Goal: Transaction & Acquisition: Purchase product/service

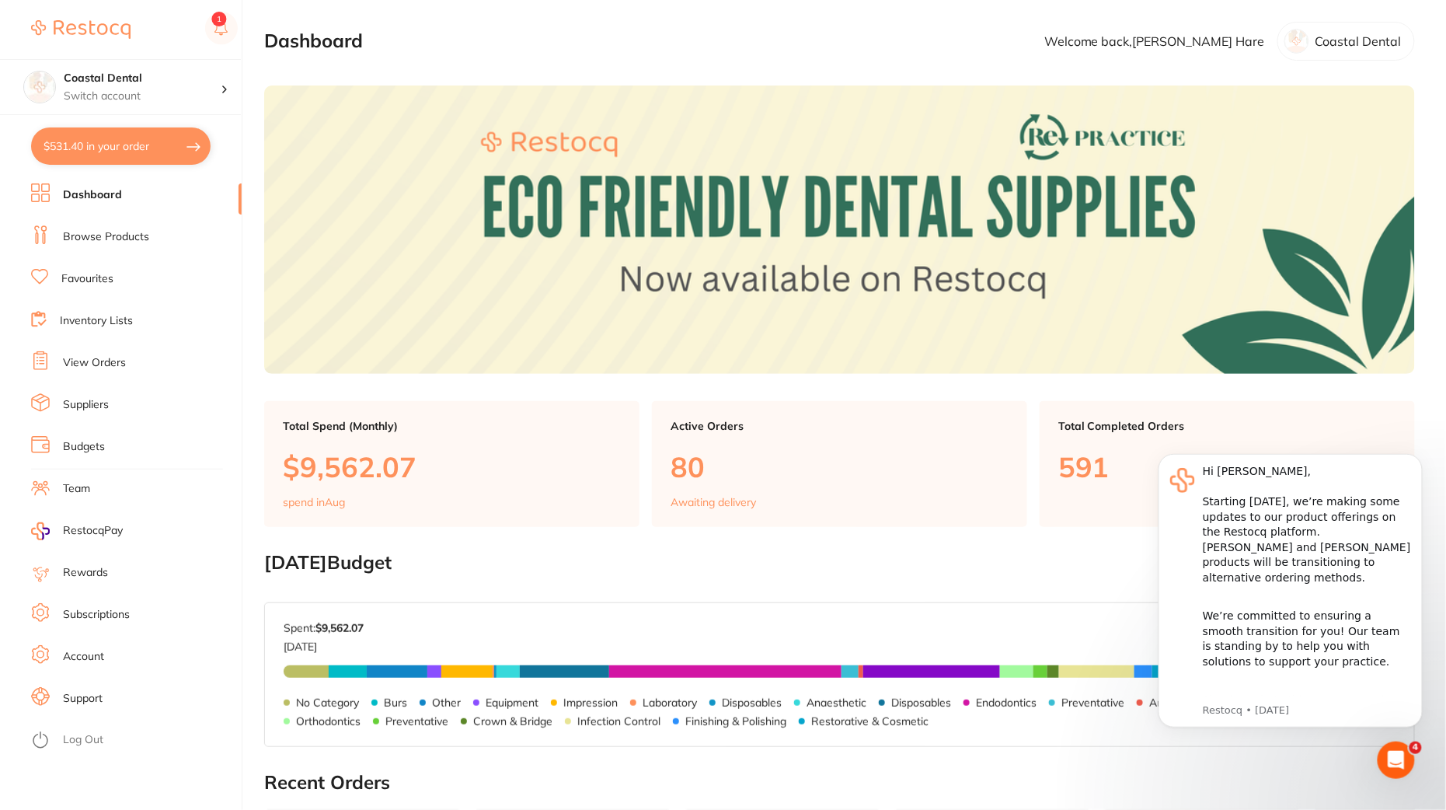
click at [138, 230] on link "Browse Products" at bounding box center [106, 237] width 86 height 16
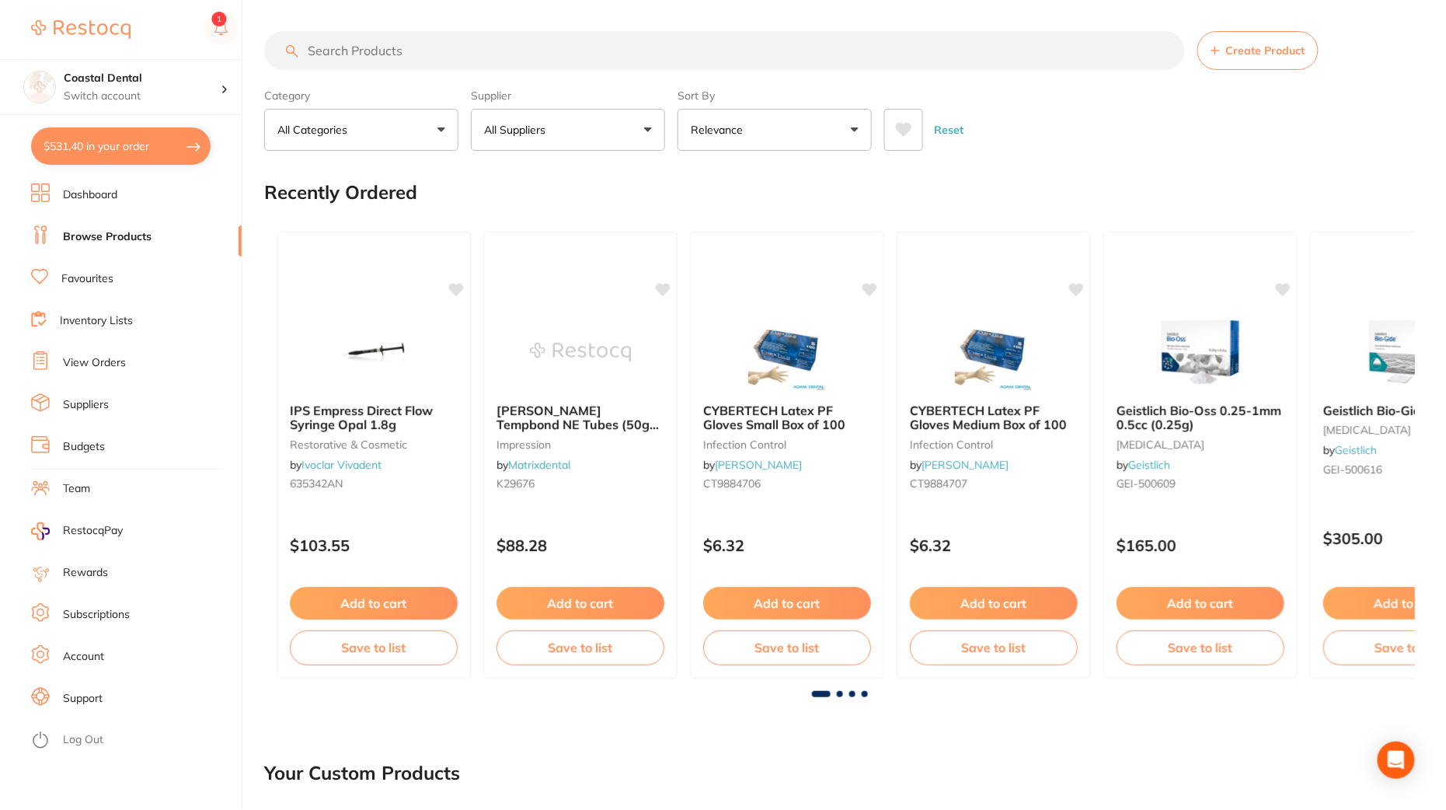
click at [702, 129] on p "Relevance" at bounding box center [720, 130] width 58 height 16
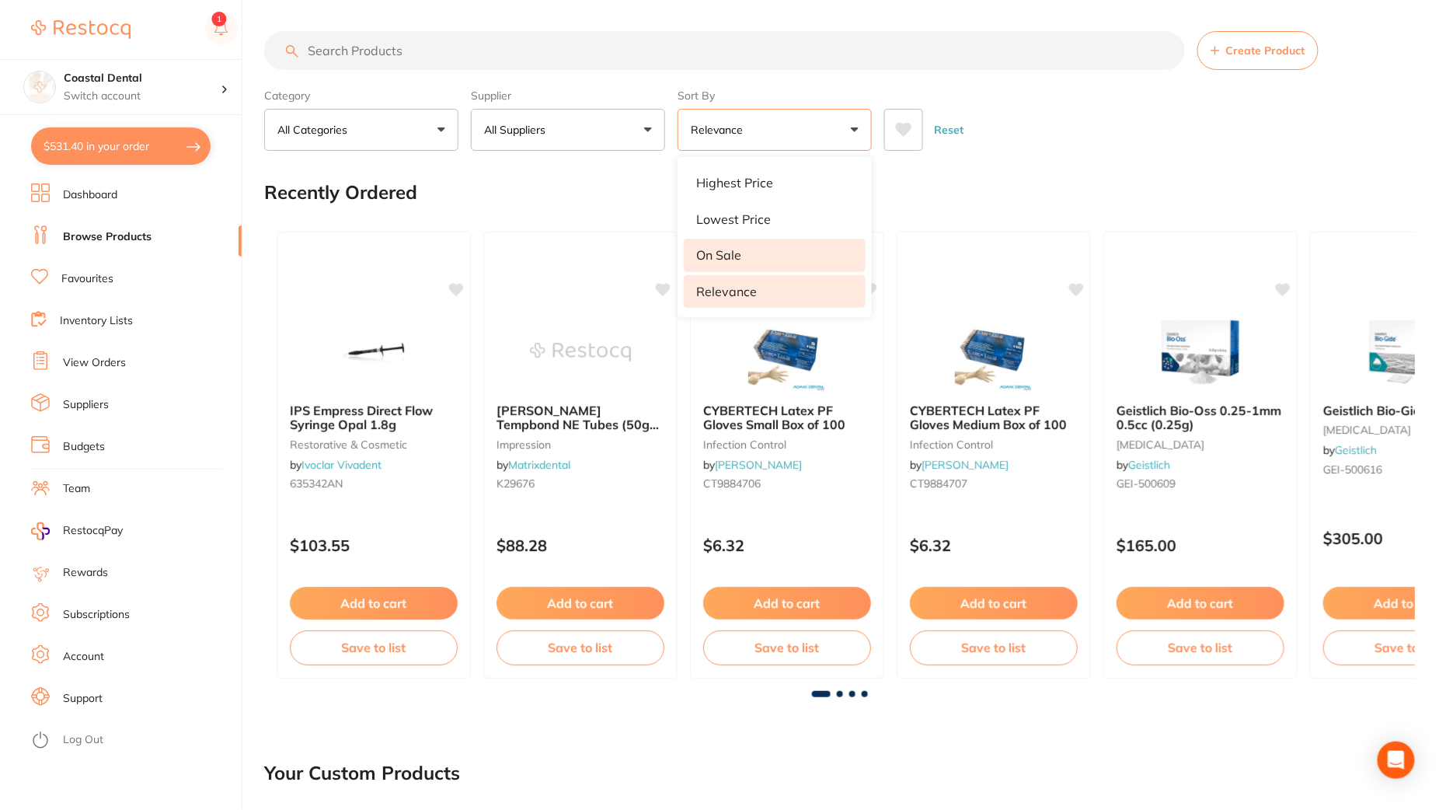
click at [711, 248] on p "On Sale" at bounding box center [718, 255] width 45 height 14
click at [762, 255] on li "On Sale" at bounding box center [775, 255] width 182 height 33
click at [755, 257] on li "On Sale" at bounding box center [775, 255] width 182 height 33
click at [1234, 144] on div "Reset" at bounding box center [1143, 123] width 518 height 54
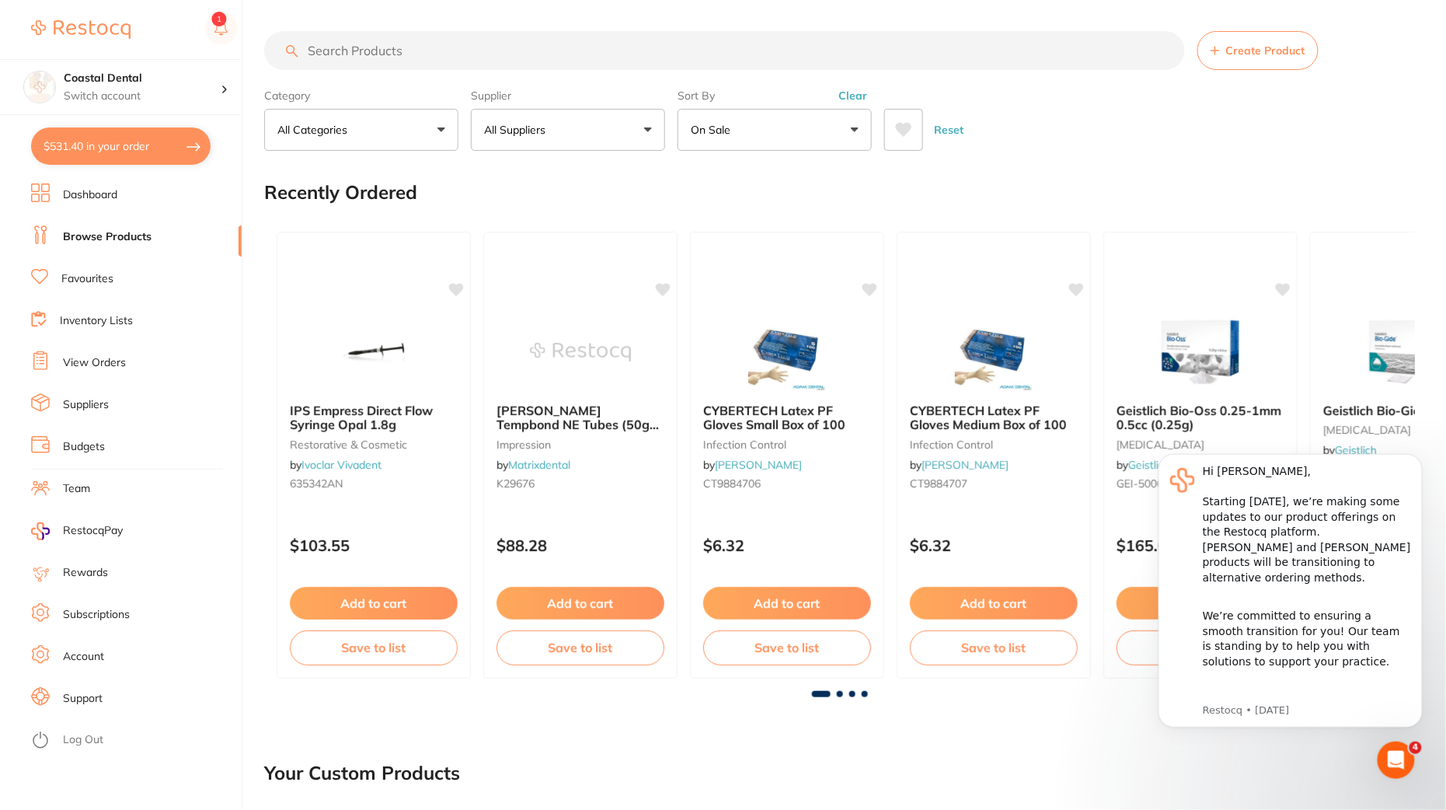
click at [563, 138] on button "All Suppliers" at bounding box center [568, 130] width 194 height 42
type input "hen"
click at [530, 257] on p "[PERSON_NAME]" at bounding box center [577, 264] width 100 height 14
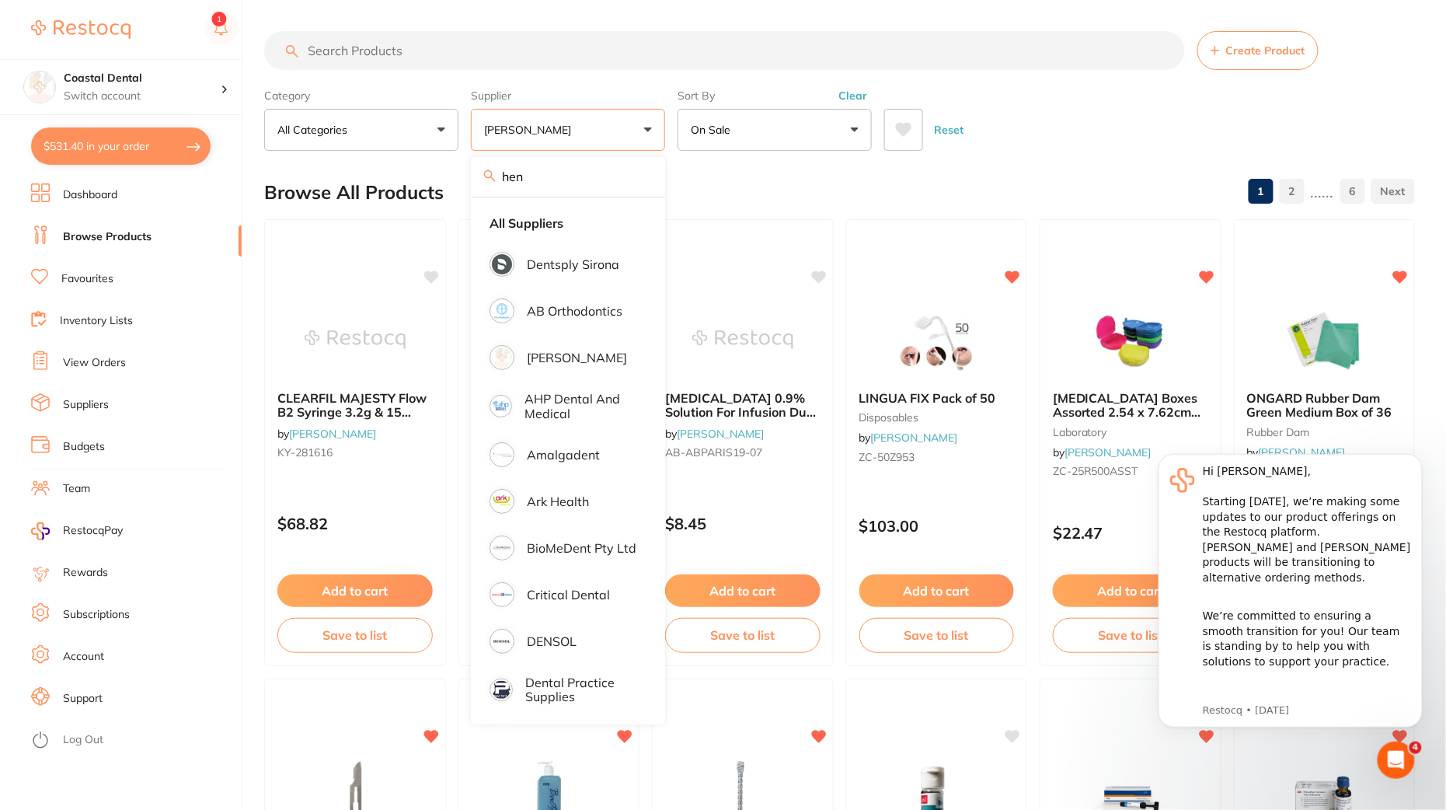
click at [1100, 115] on div "Reset" at bounding box center [1143, 123] width 518 height 54
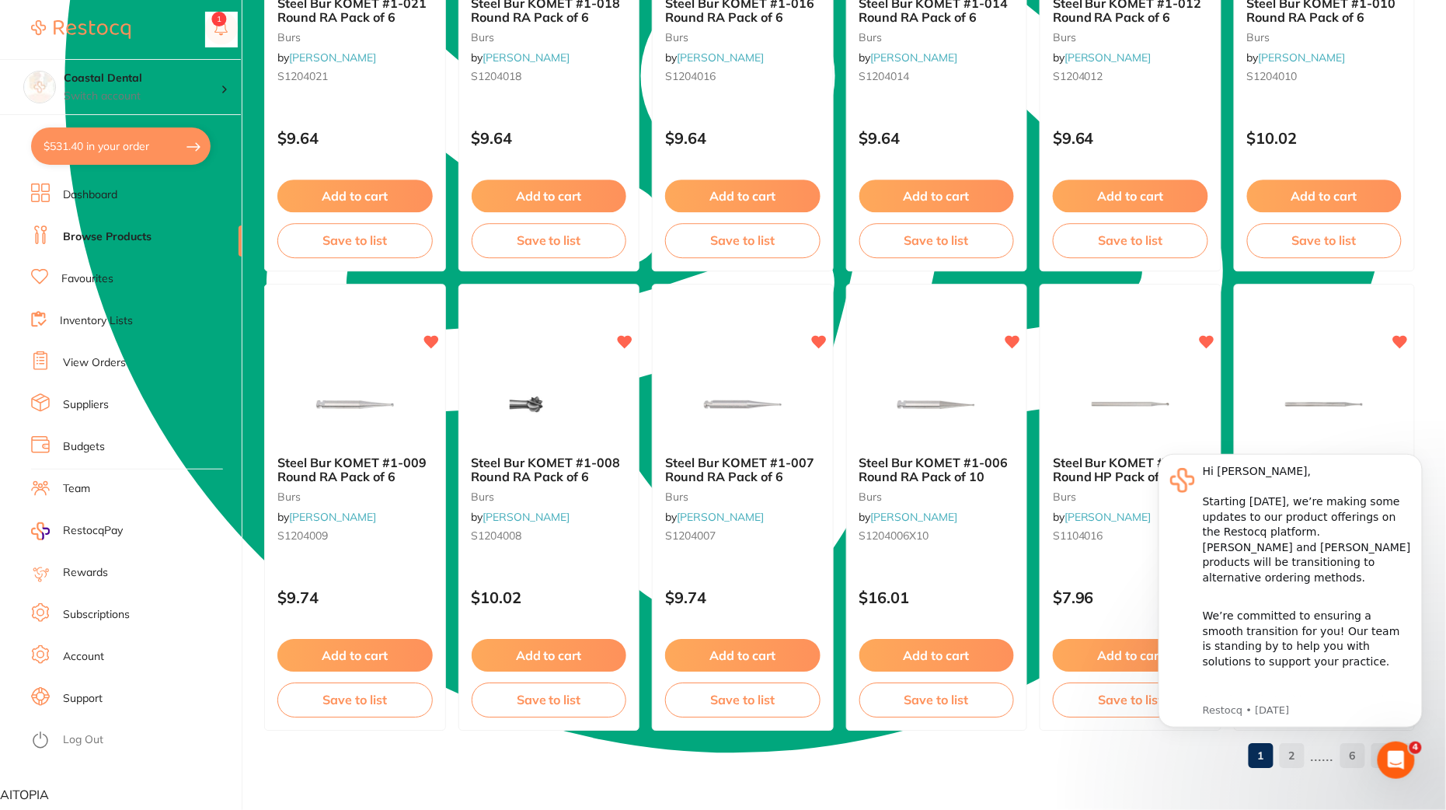
click at [1303, 758] on body "Hi [PERSON_NAME], Starting [DATE], we’re making some updates to our product off…" at bounding box center [1290, 599] width 298 height 324
click at [1301, 751] on body "Hi [PERSON_NAME], Starting [DATE], we’re making some updates to our product off…" at bounding box center [1290, 599] width 298 height 324
click at [1312, 746] on body "Hi [PERSON_NAME], Starting [DATE], we’re making some updates to our product off…" at bounding box center [1290, 599] width 298 height 324
click at [1309, 748] on body "Hi [PERSON_NAME], Starting [DATE], we’re making some updates to our product off…" at bounding box center [1290, 599] width 298 height 324
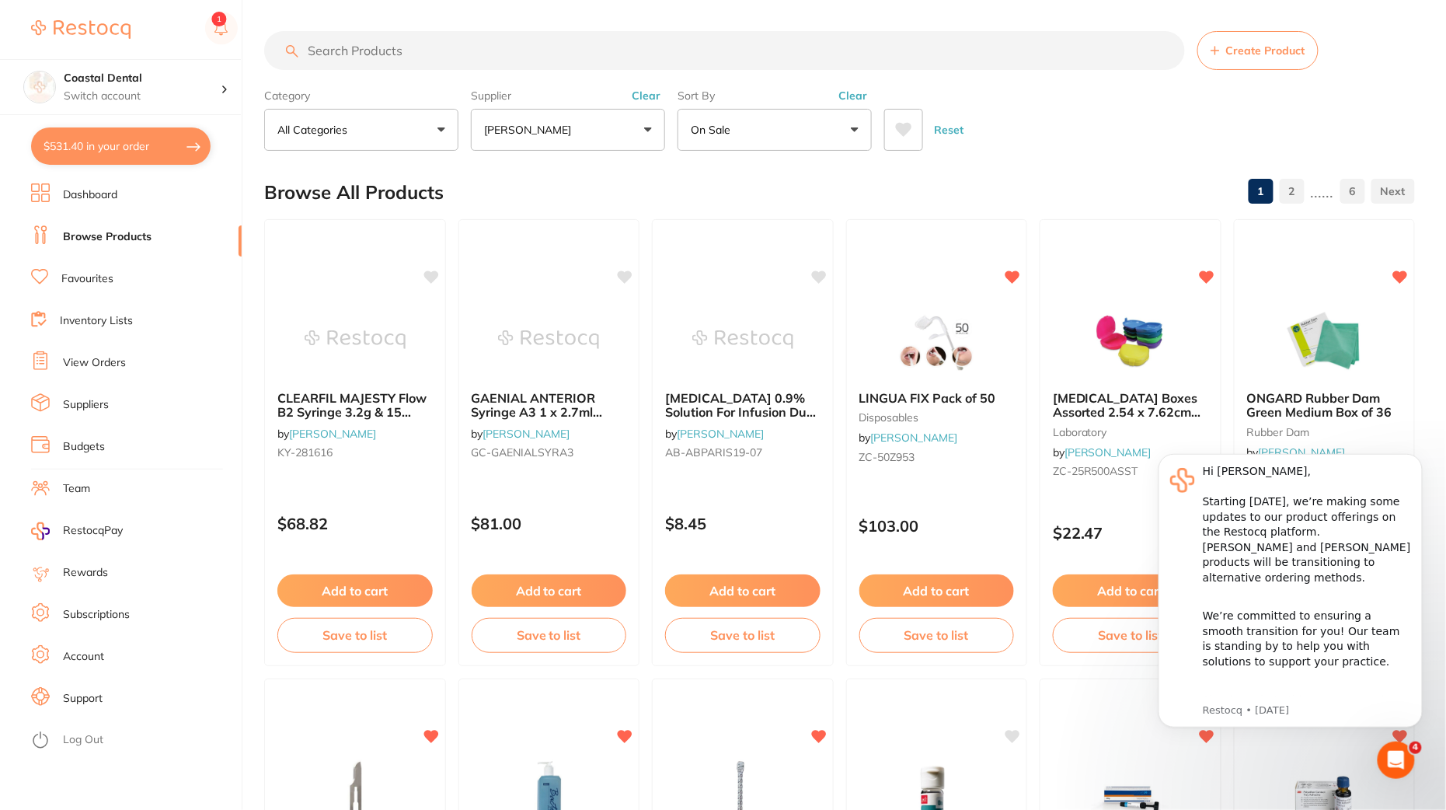
click at [449, 68] on input "search" at bounding box center [724, 50] width 921 height 39
paste input "AN-4566"
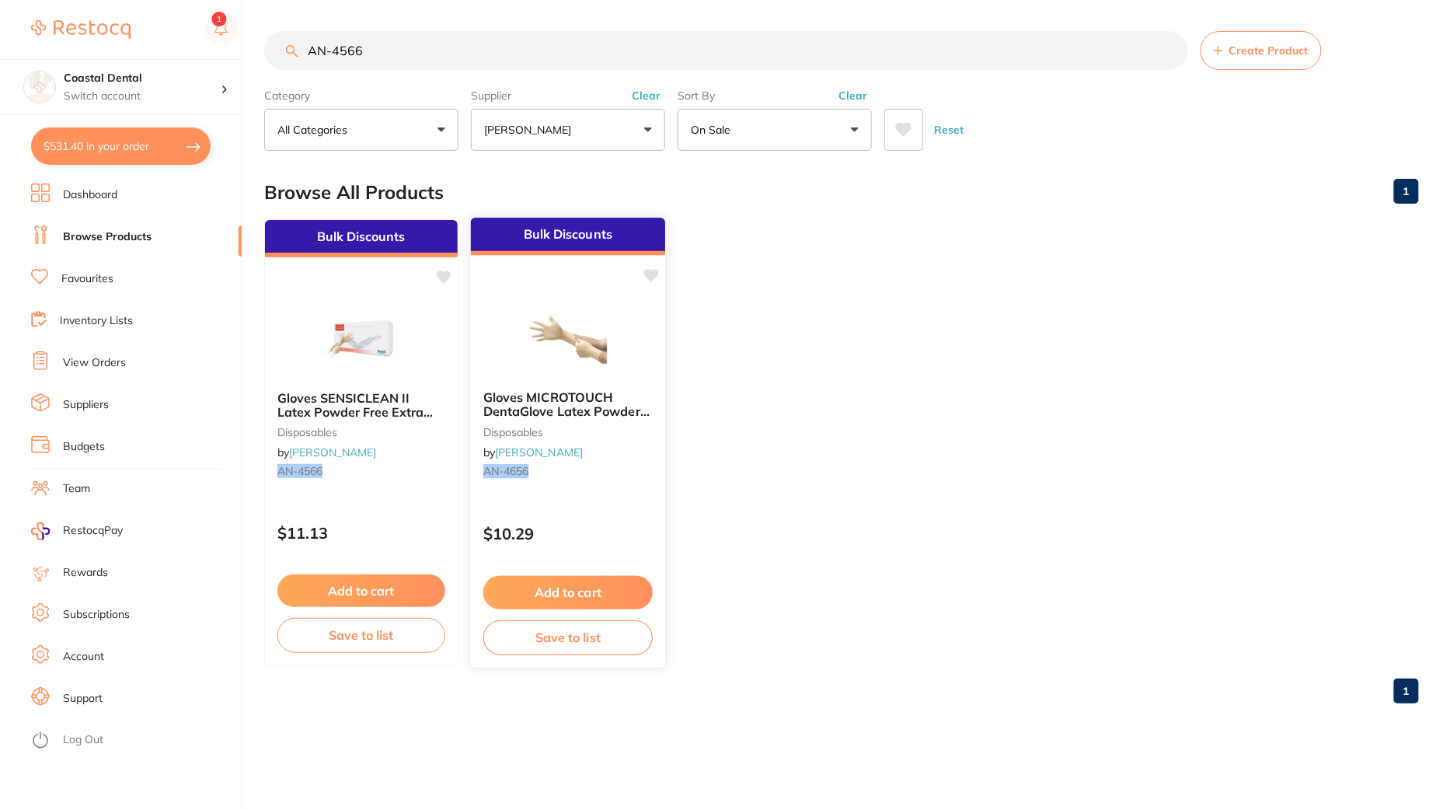
type input "AN-4566"
click at [577, 486] on div "Gloves MICROTOUCH DentaGlove Latex Powder Free Large x 100 disposables by [PERS…" at bounding box center [568, 437] width 194 height 119
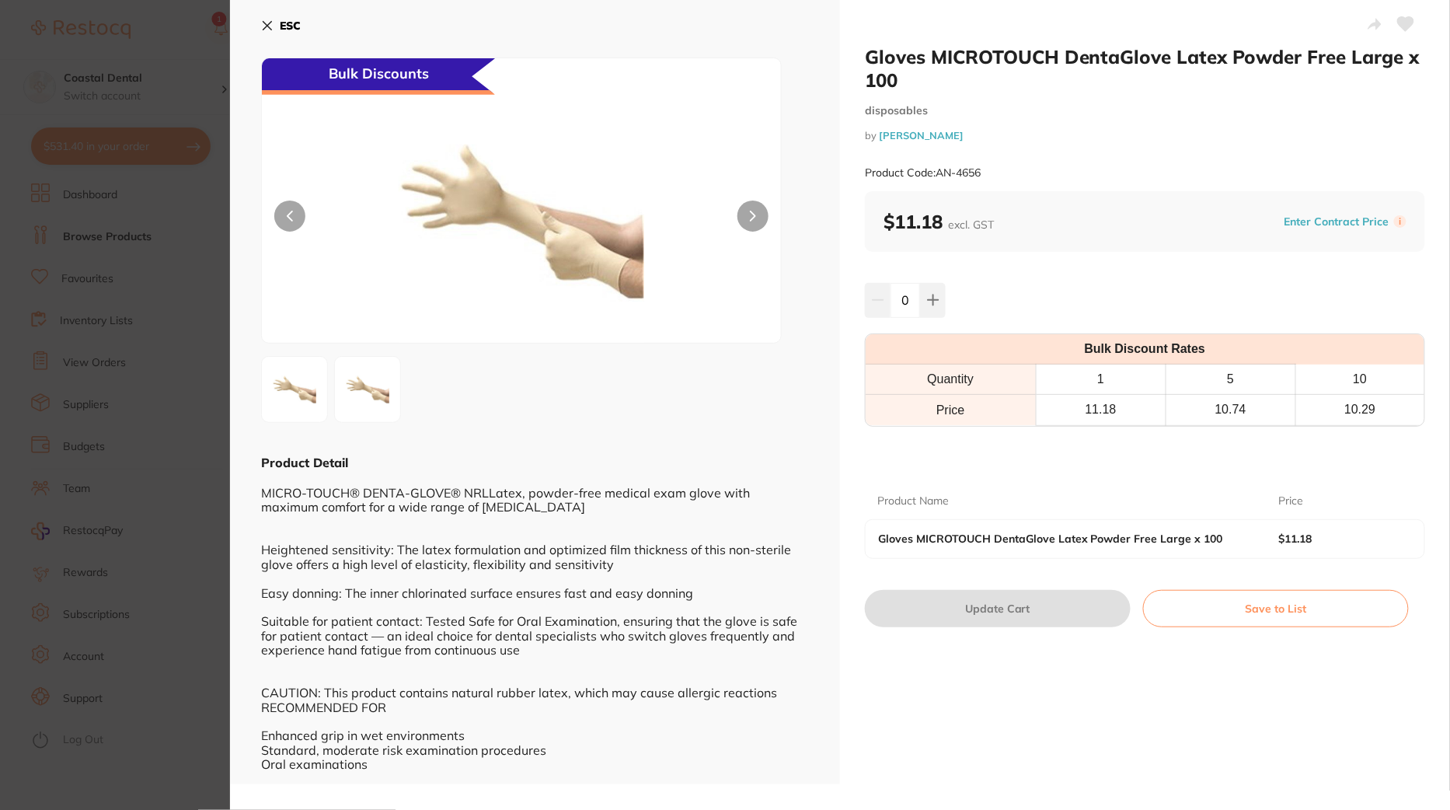
click at [217, 563] on section "Gloves MICROTOUCH DentaGlove Latex Powder Free Large x 100 disposables by [PERS…" at bounding box center [725, 405] width 1450 height 810
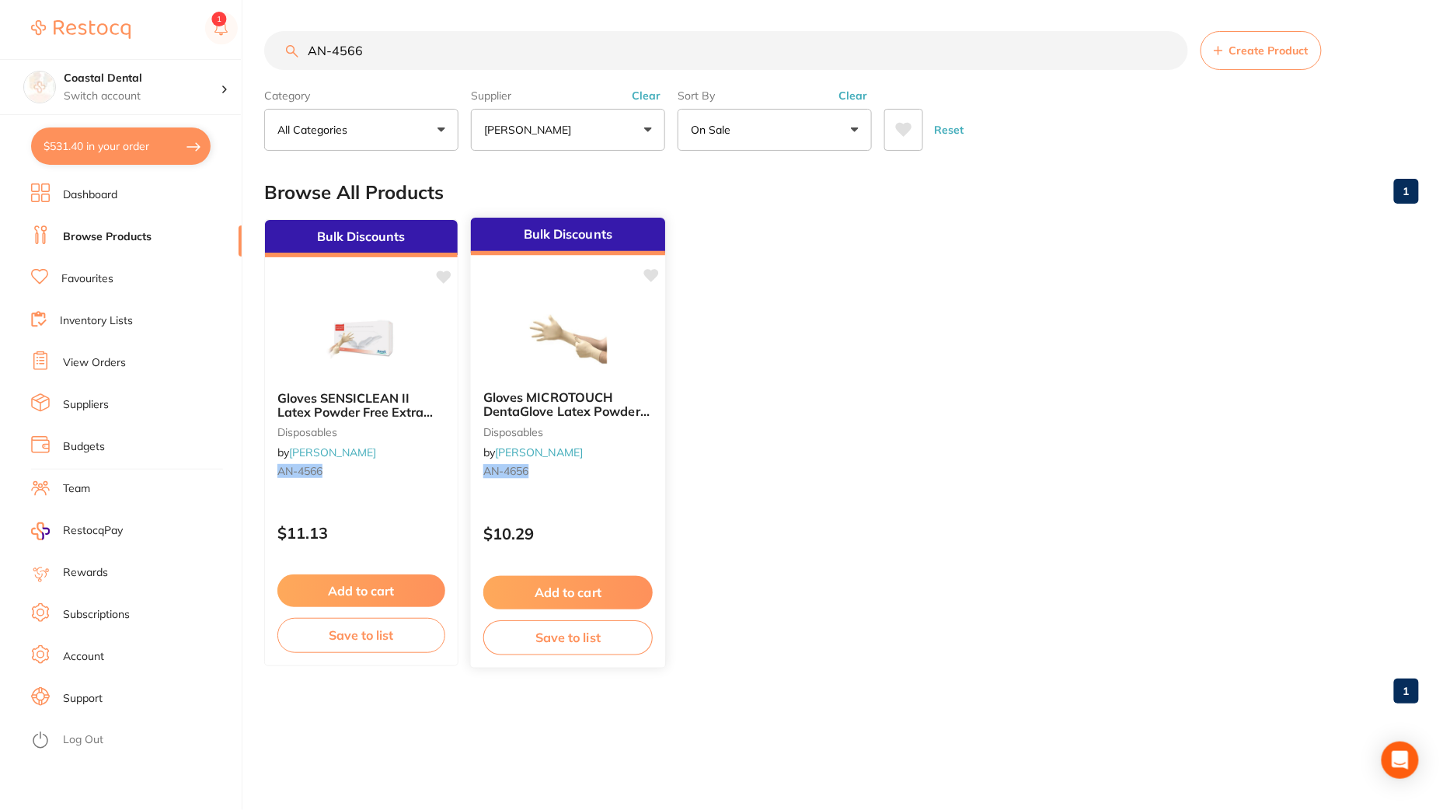
click at [597, 591] on button "Add to cart" at bounding box center [567, 592] width 169 height 33
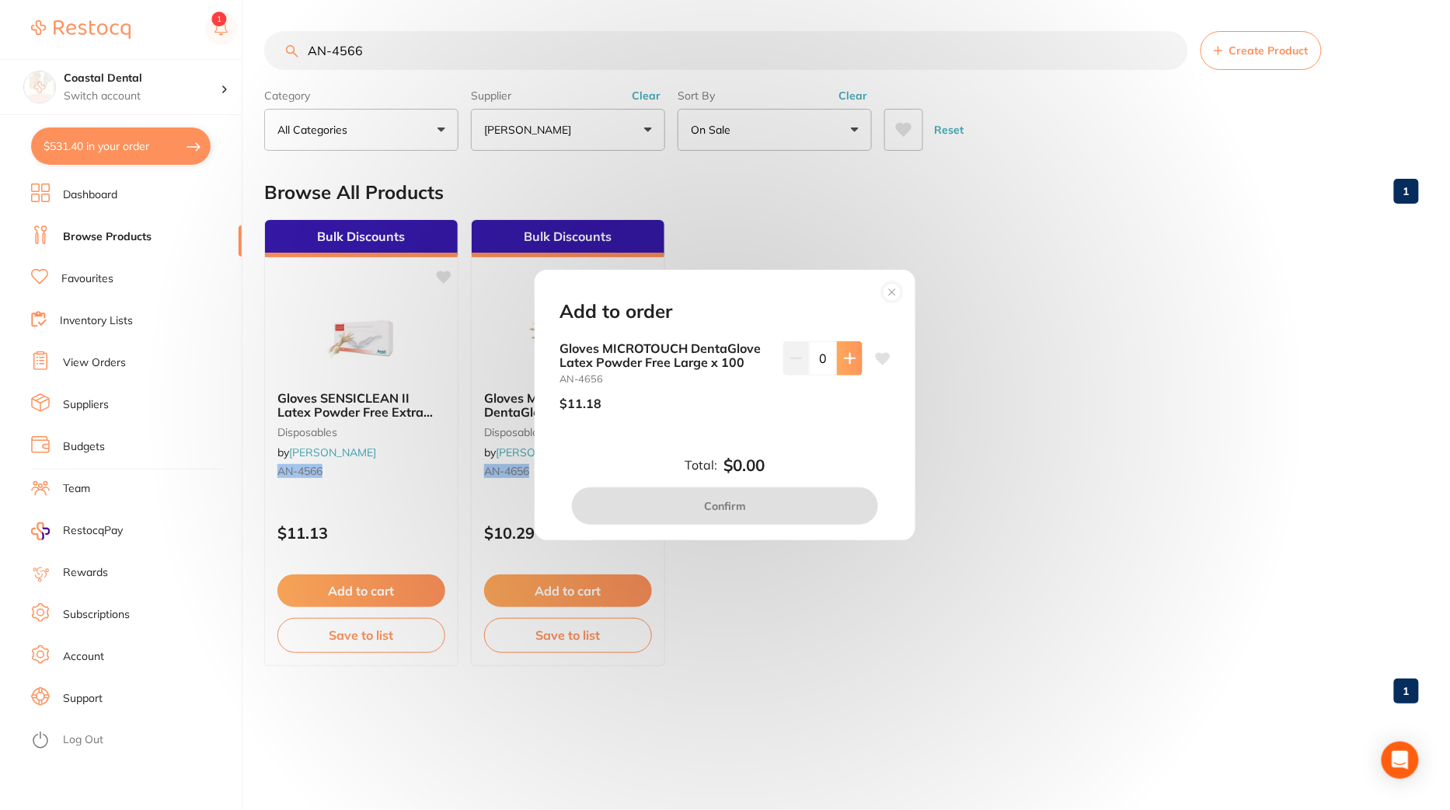
click at [856, 357] on button at bounding box center [850, 358] width 26 height 34
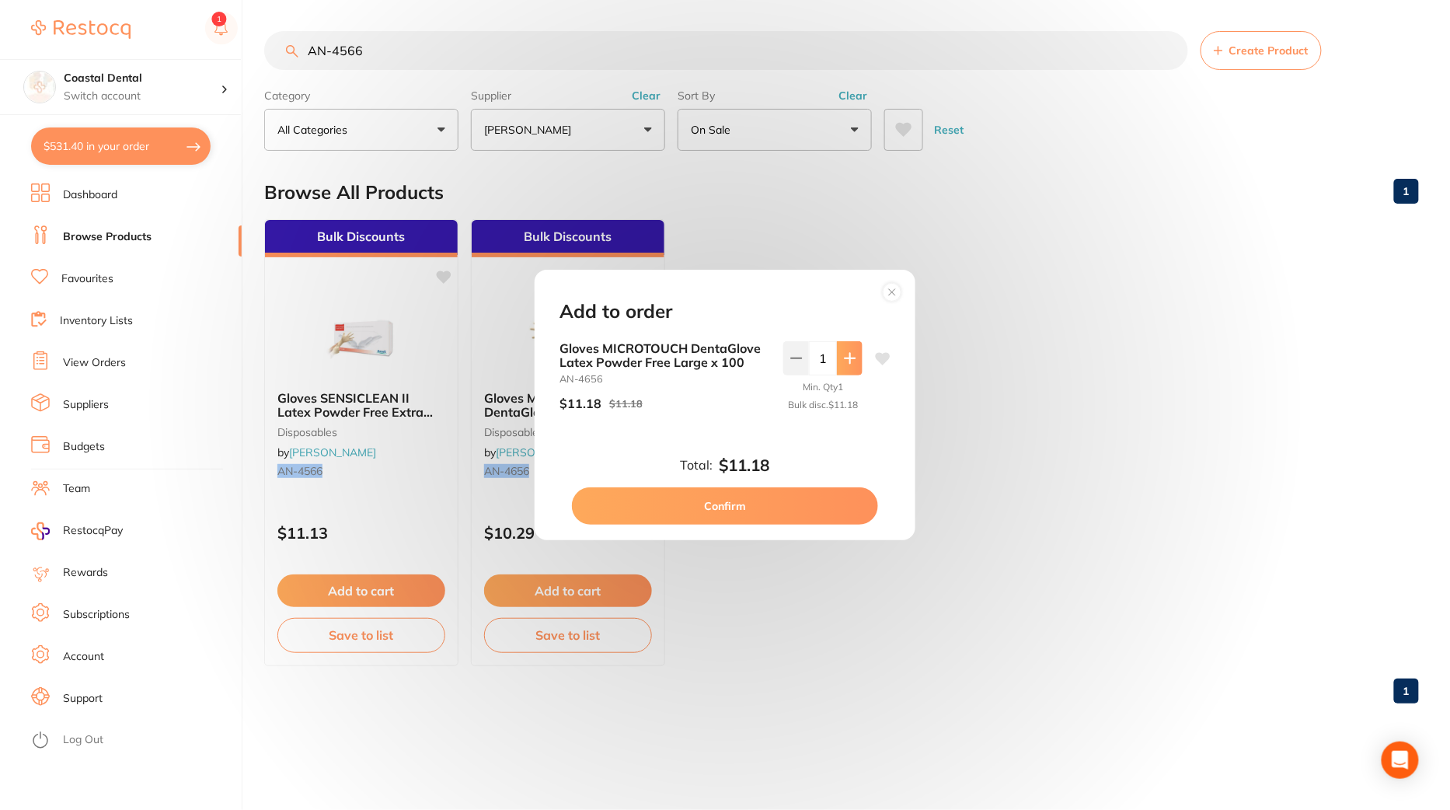
click at [856, 357] on button at bounding box center [850, 358] width 26 height 34
type input "2"
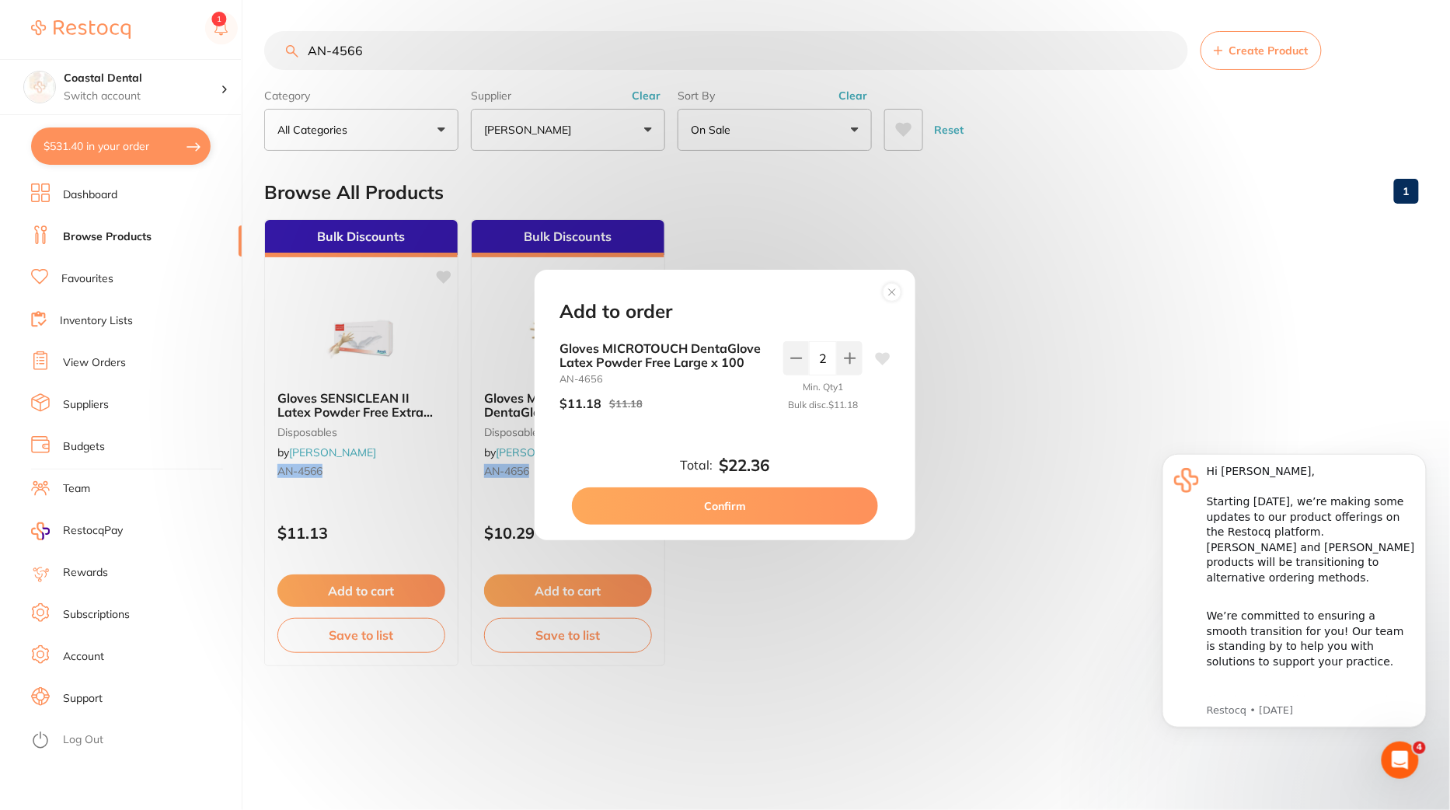
click at [892, 296] on circle at bounding box center [893, 293] width 18 height 18
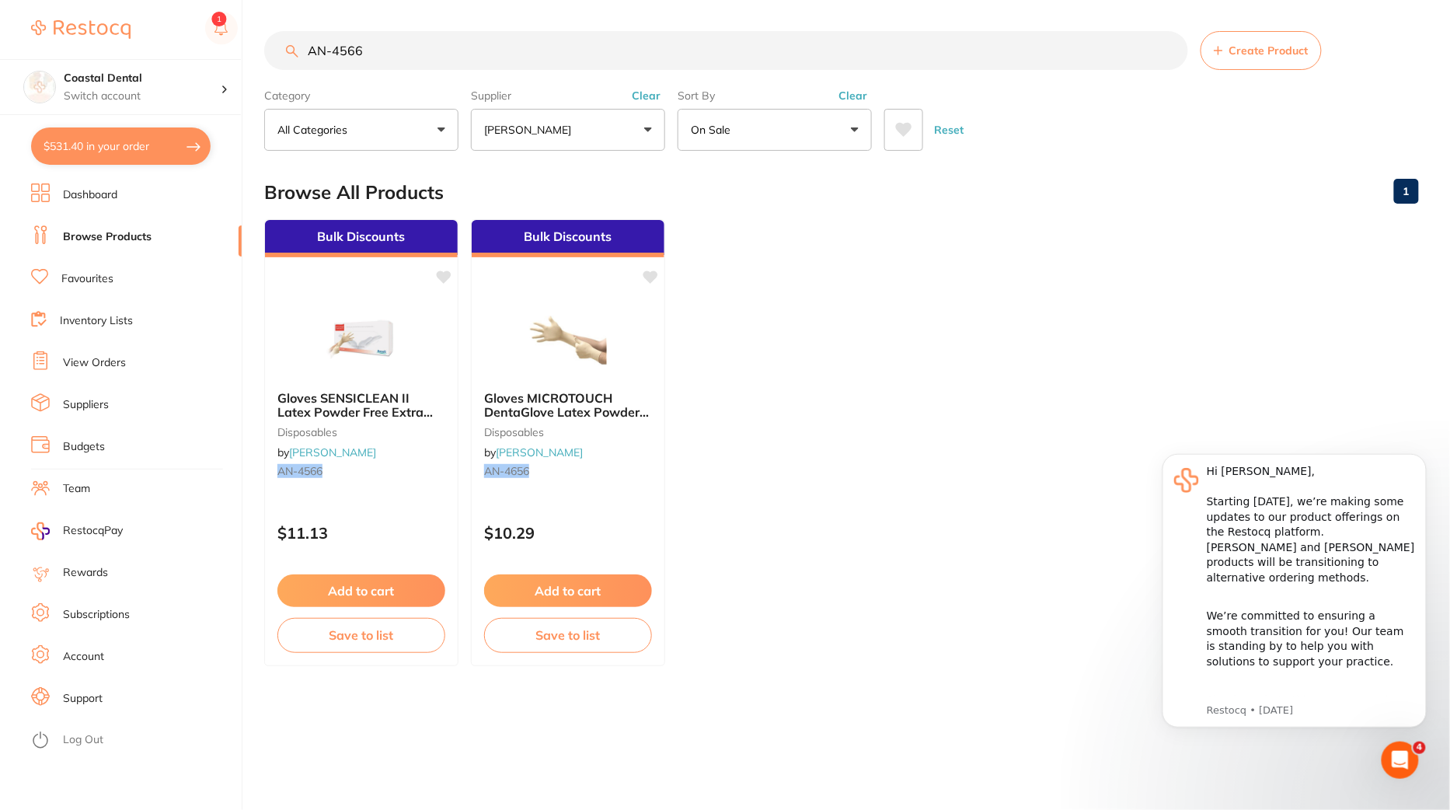
click at [134, 152] on button "$531.40 in your order" at bounding box center [121, 145] width 180 height 37
checkbox input "true"
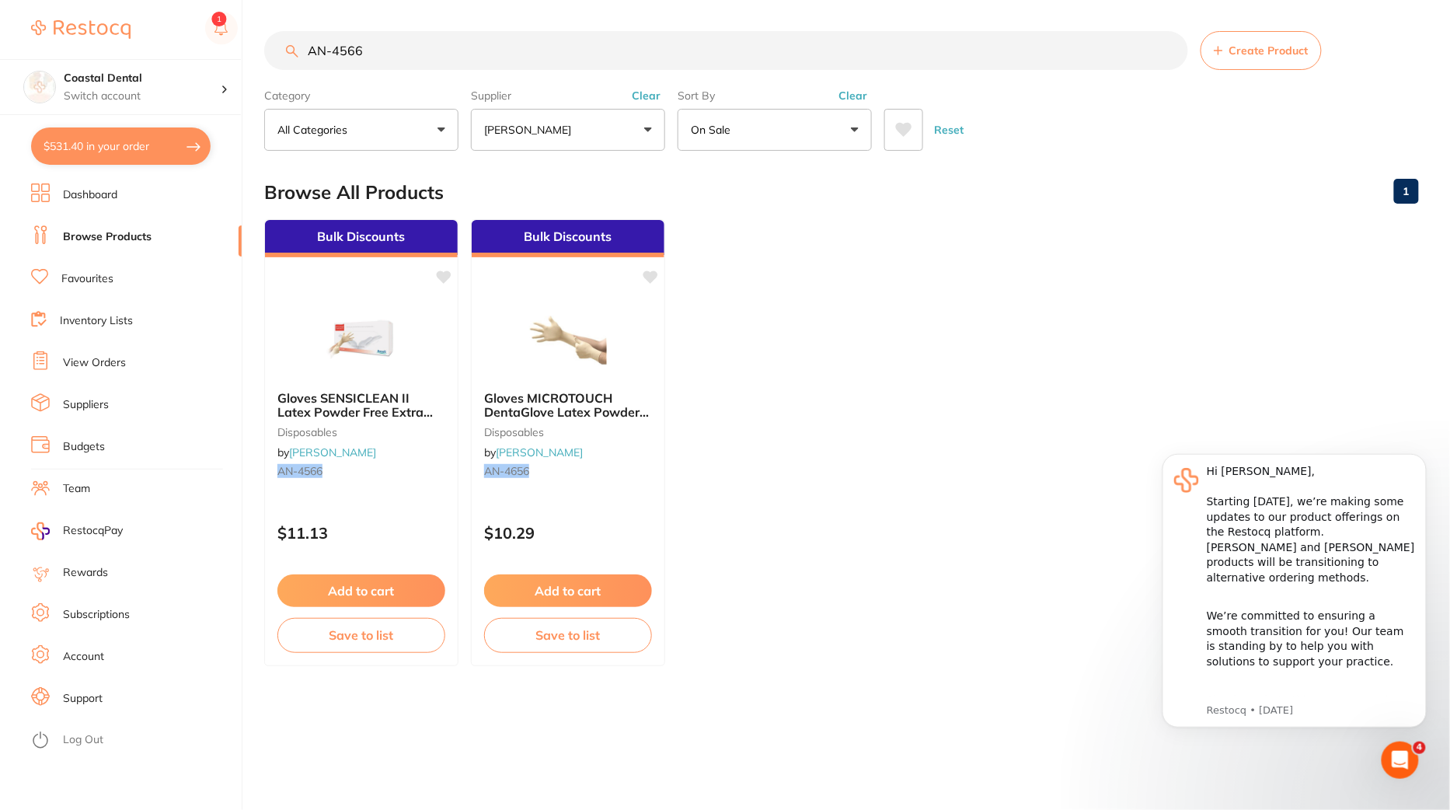
checkbox input "true"
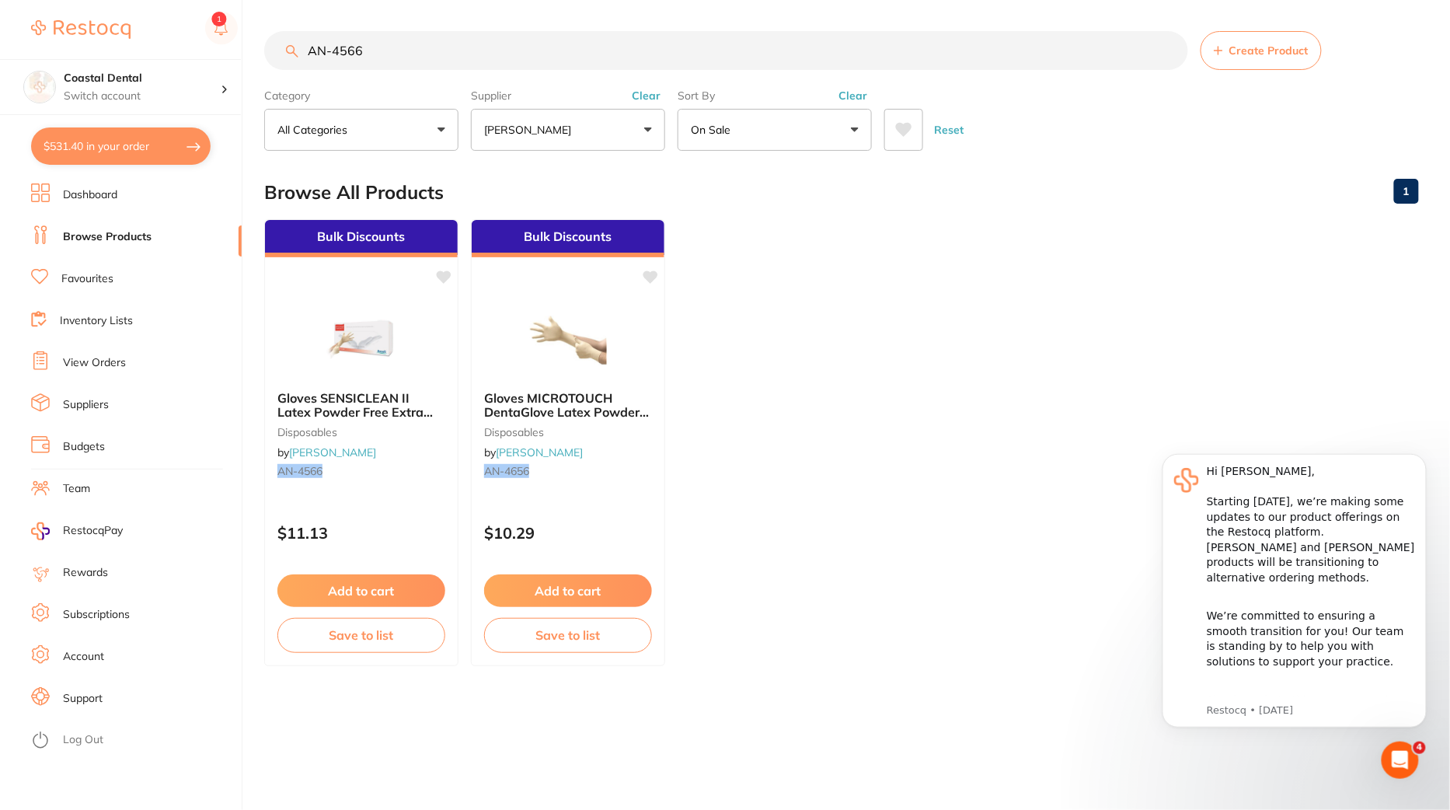
checkbox input "true"
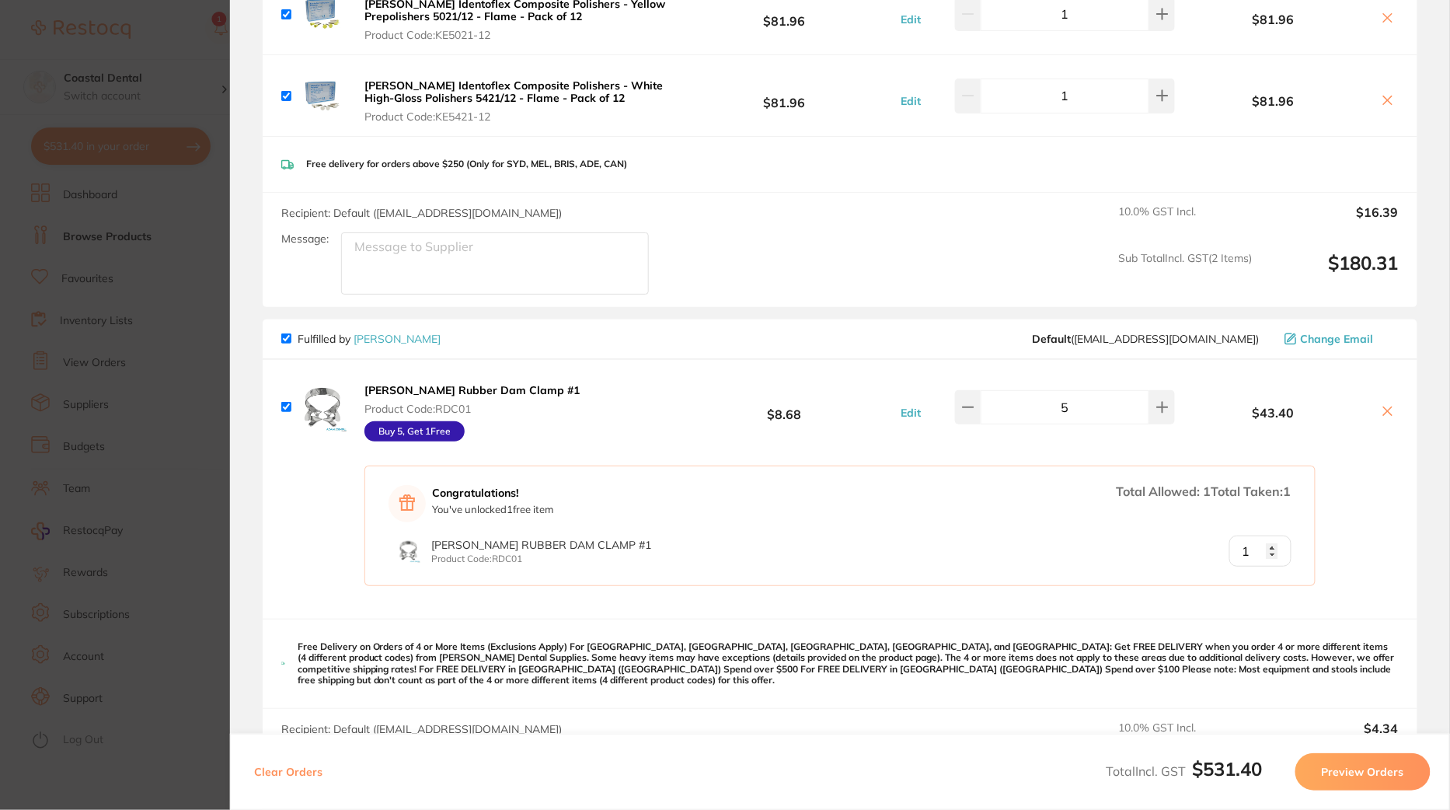
scroll to position [773, 0]
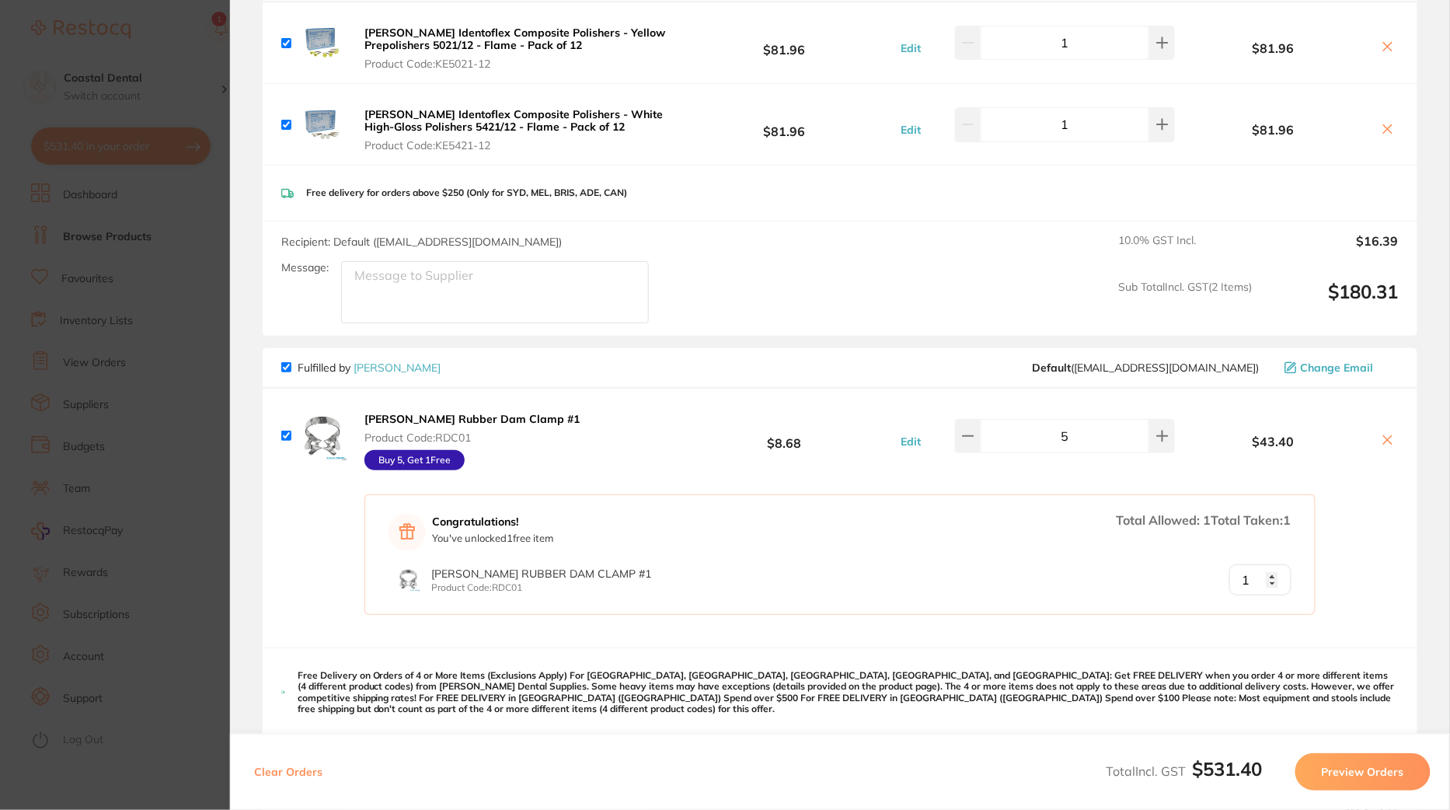
click at [1254, 518] on div "Total Allowed: 1 Total Taken: 1" at bounding box center [1204, 520] width 175 height 12
drag, startPoint x: 1140, startPoint y: 519, endPoint x: 1322, endPoint y: 521, distance: 181.9
type textarea "Allowed: 1 Total Taken: 1"
click at [1322, 521] on div "Congratulations! You've unlocked 1 free item Total Allowed: 1 Total Taken: 1 [P…" at bounding box center [840, 565] width 1155 height 164
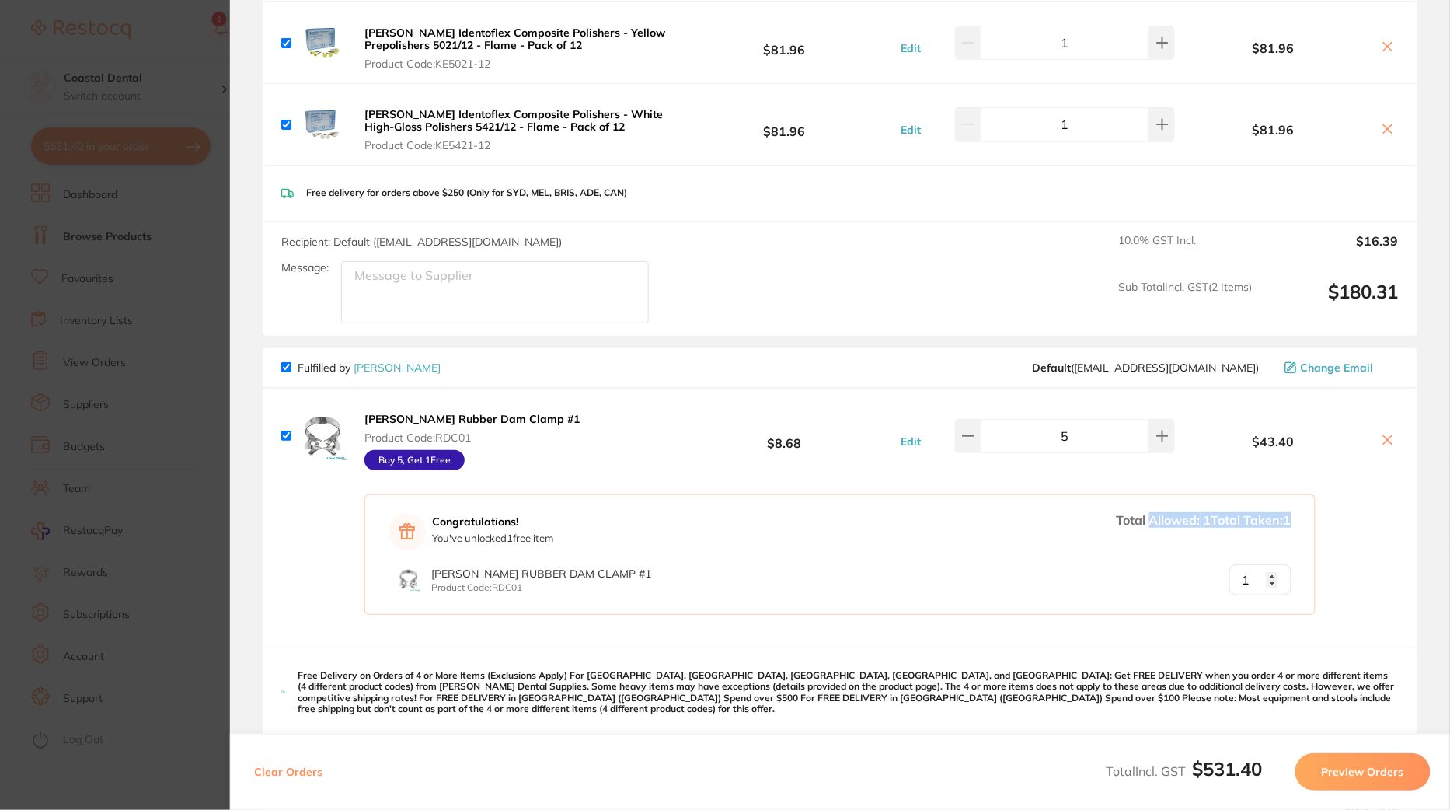
click at [1322, 521] on div "Congratulations! You've unlocked 1 free item Total Allowed: 1 Total Taken: 1 [P…" at bounding box center [840, 565] width 1155 height 164
click at [81, 384] on section "Update RRP Set your pre negotiated price for this item. Item Agreed RRP (excl. …" at bounding box center [725, 405] width 1450 height 810
